Goal: Contribute content: Add original content to the website for others to see

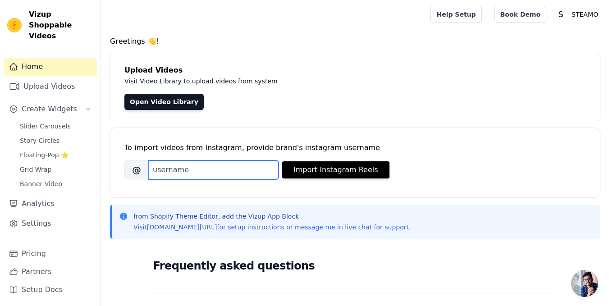
click at [233, 175] on input "Brand's Instagram Username" at bounding box center [214, 170] width 130 height 19
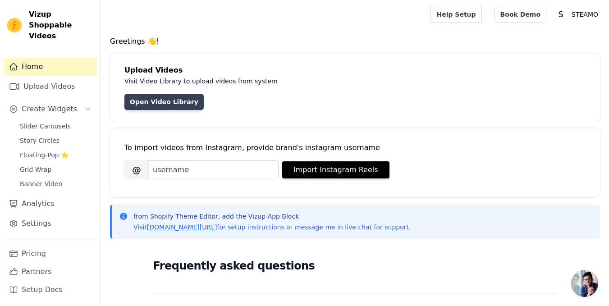
click at [167, 105] on link "Open Video Library" at bounding box center [163, 102] width 79 height 16
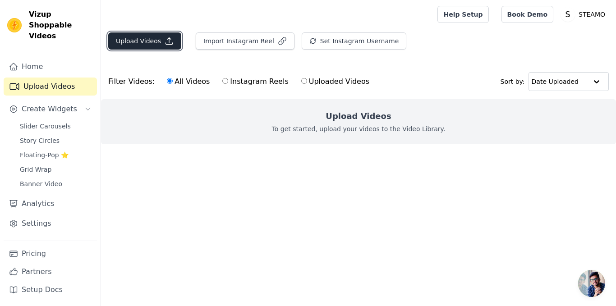
click at [173, 35] on button "Upload Videos" at bounding box center [144, 40] width 73 height 17
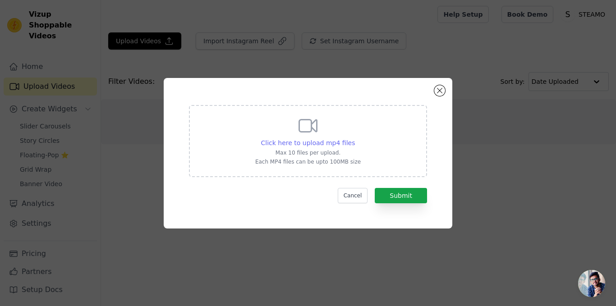
click at [323, 144] on span "Click here to upload mp4 files" at bounding box center [308, 142] width 94 height 7
click at [354, 138] on input "Click here to upload mp4 files Max 10 files per upload. Each MP4 files can be u…" at bounding box center [354, 138] width 0 height 0
click at [315, 139] on span "Click here to upload mp4 files" at bounding box center [308, 142] width 94 height 7
click at [354, 138] on input "Click here to upload mp4 files Max 10 files per upload. Each MP4 files can be u…" at bounding box center [354, 138] width 0 height 0
type input "C:\fakepath\1.mp4"
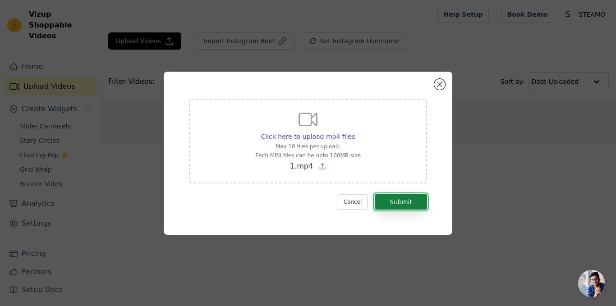
click at [400, 197] on button "Submit" at bounding box center [401, 201] width 52 height 15
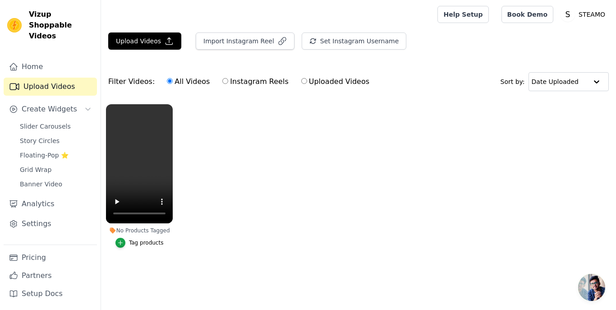
click at [125, 247] on button "Tag products" at bounding box center [139, 243] width 48 height 10
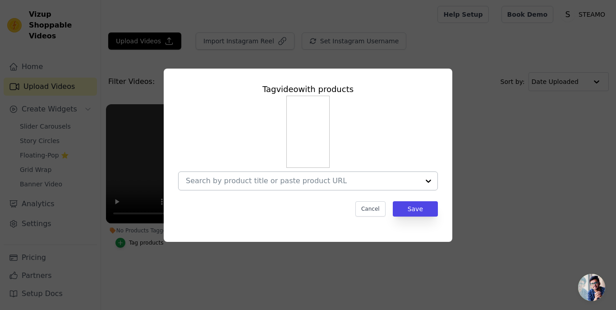
click at [284, 176] on input "No Products Tagged Tag video with products Cancel Save Tag products" at bounding box center [303, 180] width 234 height 9
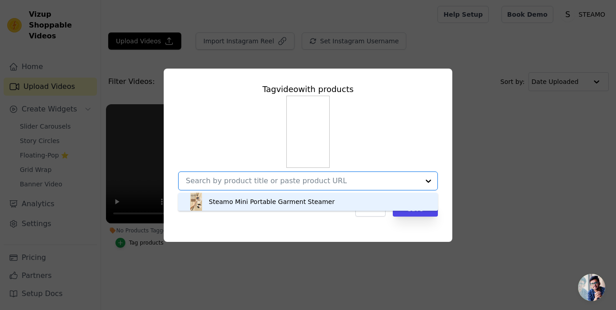
click at [280, 202] on div "Steamo Mini Portable Garment Steamer" at bounding box center [272, 201] width 126 height 9
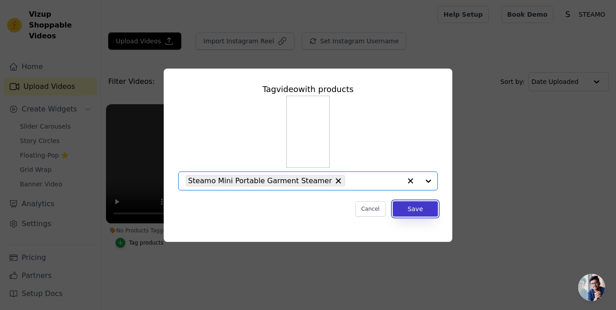
click at [405, 209] on button "Save" at bounding box center [415, 208] width 45 height 15
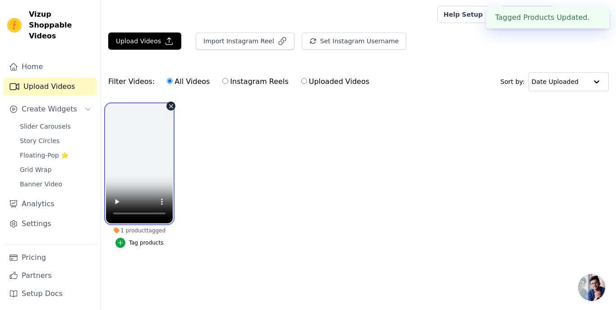
click at [157, 182] on video at bounding box center [139, 163] width 67 height 119
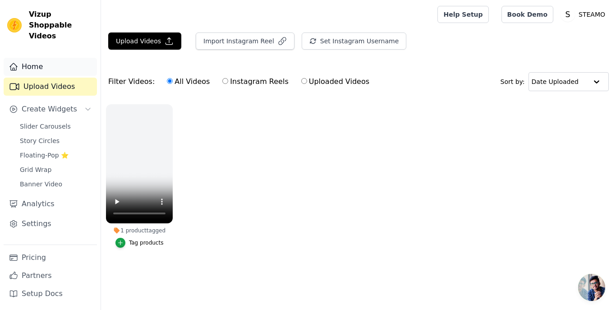
click at [69, 58] on link "Home" at bounding box center [50, 67] width 93 height 18
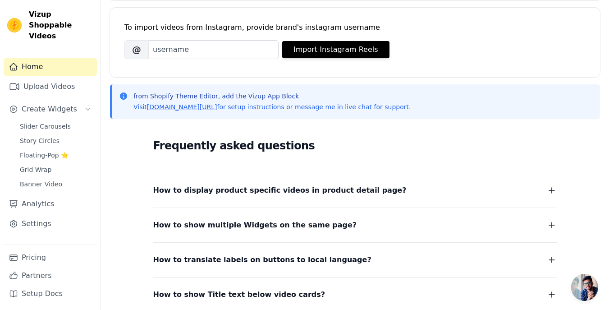
scroll to position [180, 0]
